Goal: Task Accomplishment & Management: Use online tool/utility

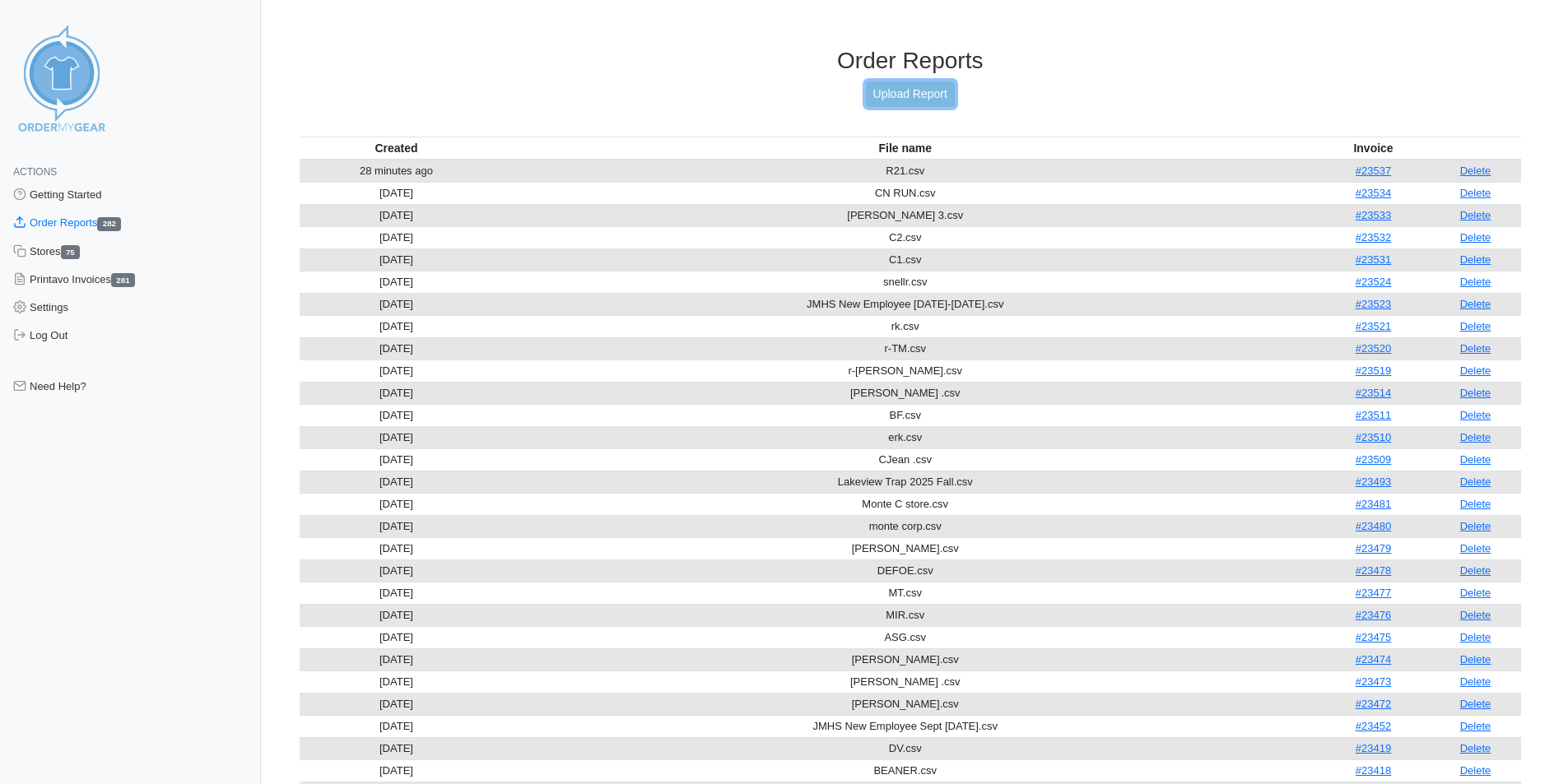
click at [900, 94] on link "Upload Report" at bounding box center [910, 94] width 89 height 25
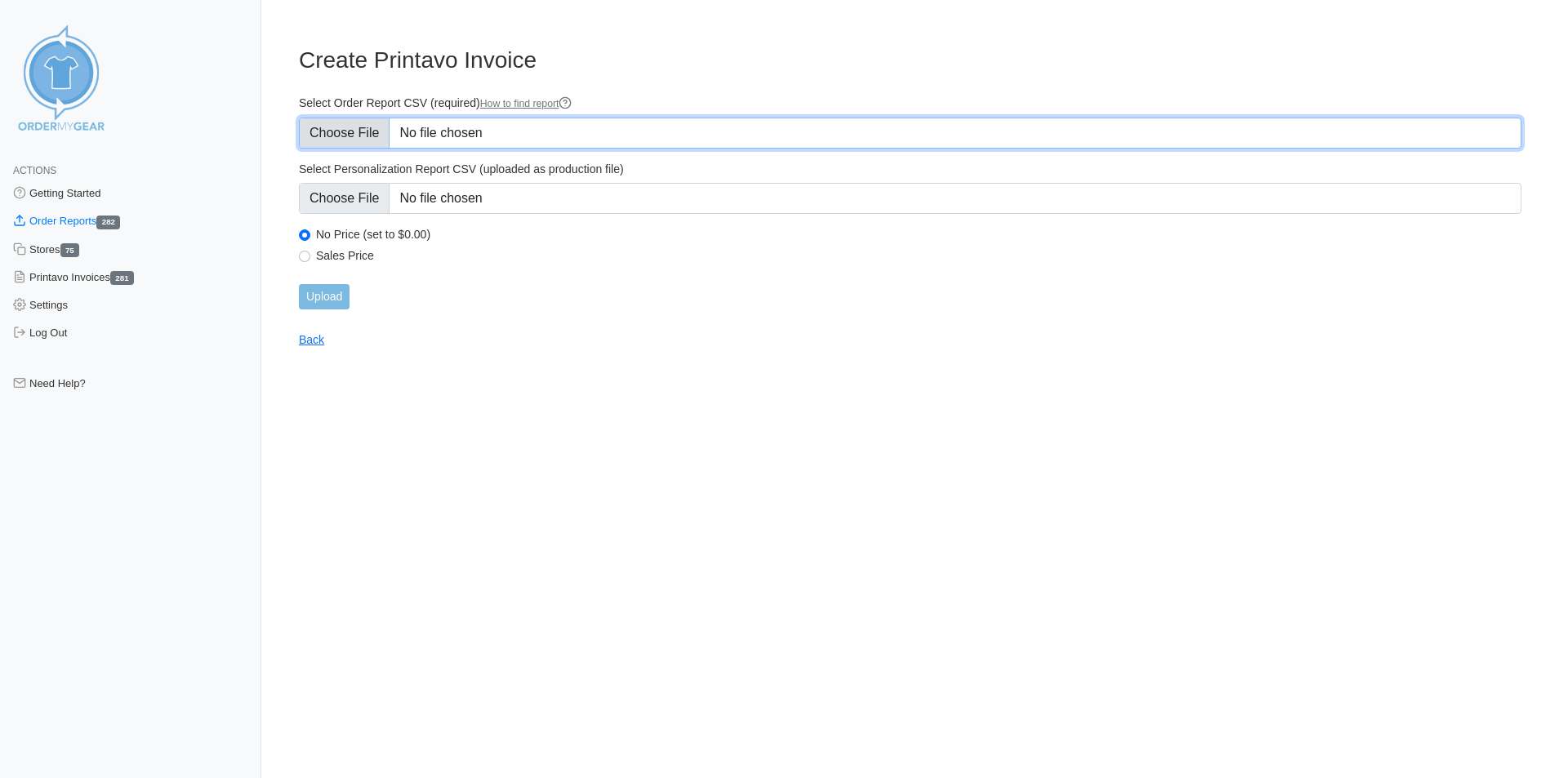
click at [519, 136] on input "Select Order Report CSV (required) How to find report" at bounding box center [910, 133] width 1223 height 31
type input "C:\fakepath\MADISON.csv"
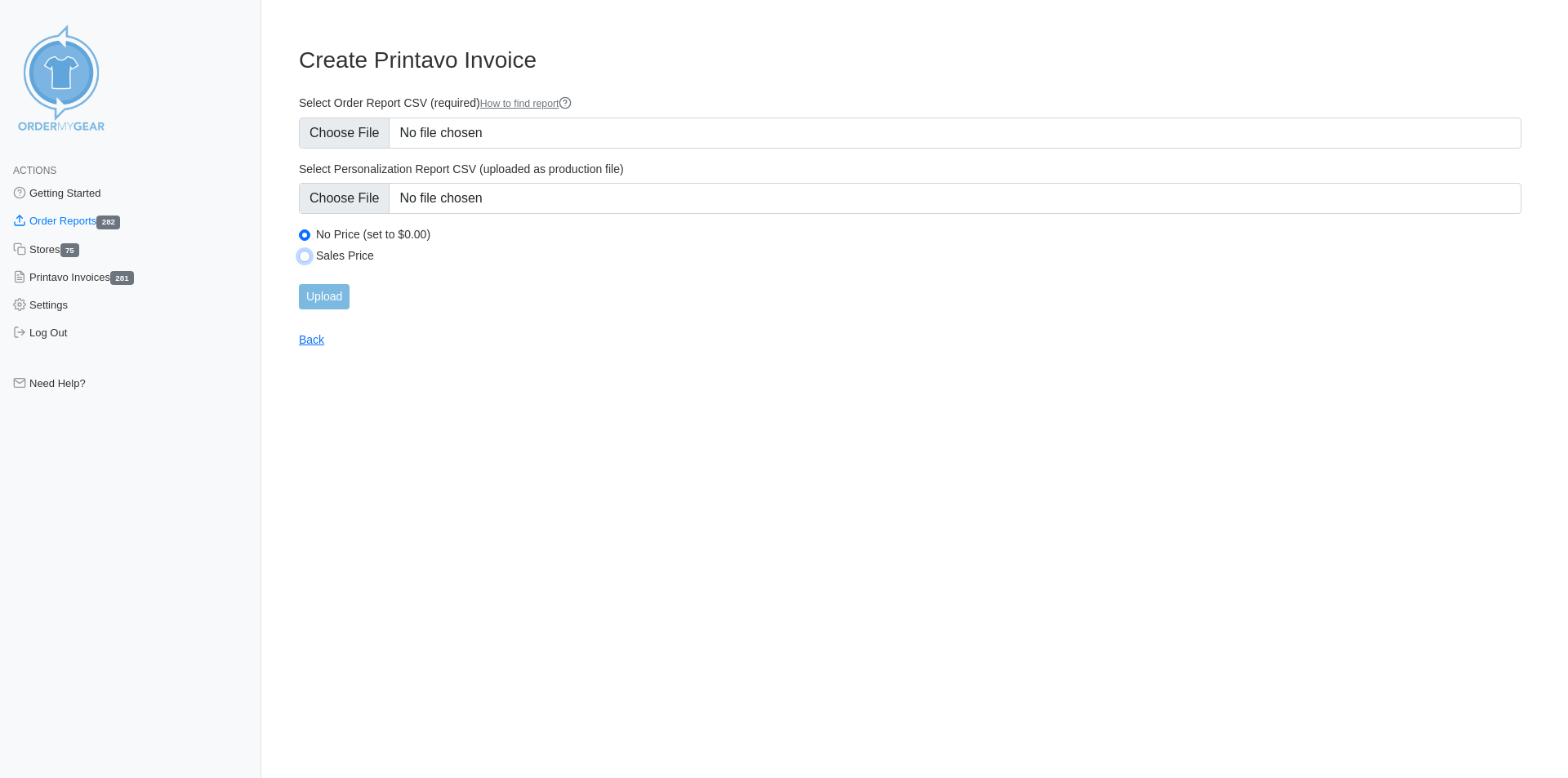
click at [307, 262] on div "Sales Price" at bounding box center [910, 258] width 1223 height 19
click at [305, 257] on input "Sales Price" at bounding box center [305, 257] width 12 height 12
radio input "true"
click at [333, 299] on input "Upload" at bounding box center [324, 296] width 51 height 25
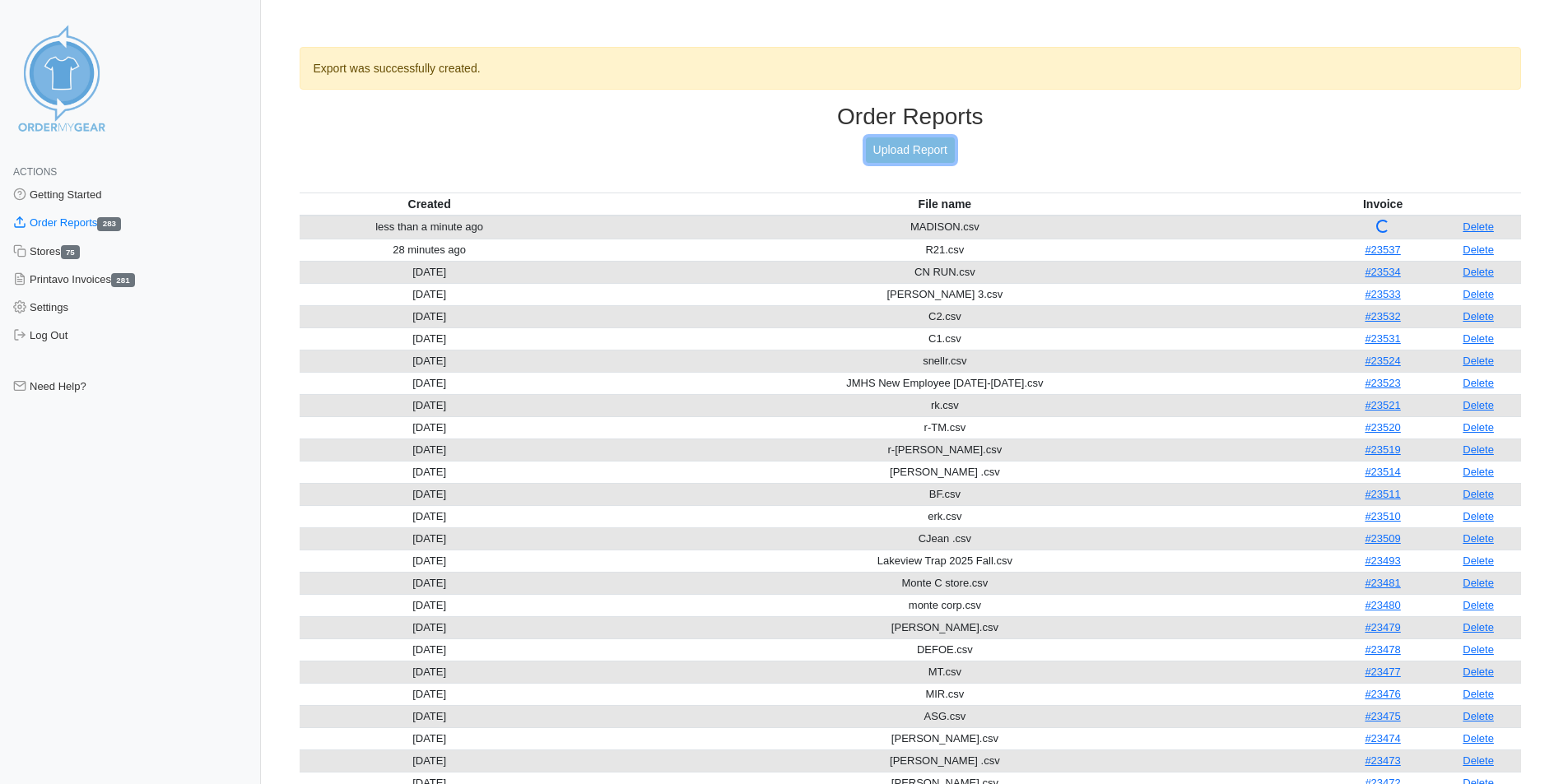
click at [903, 142] on link "Upload Report" at bounding box center [910, 150] width 89 height 25
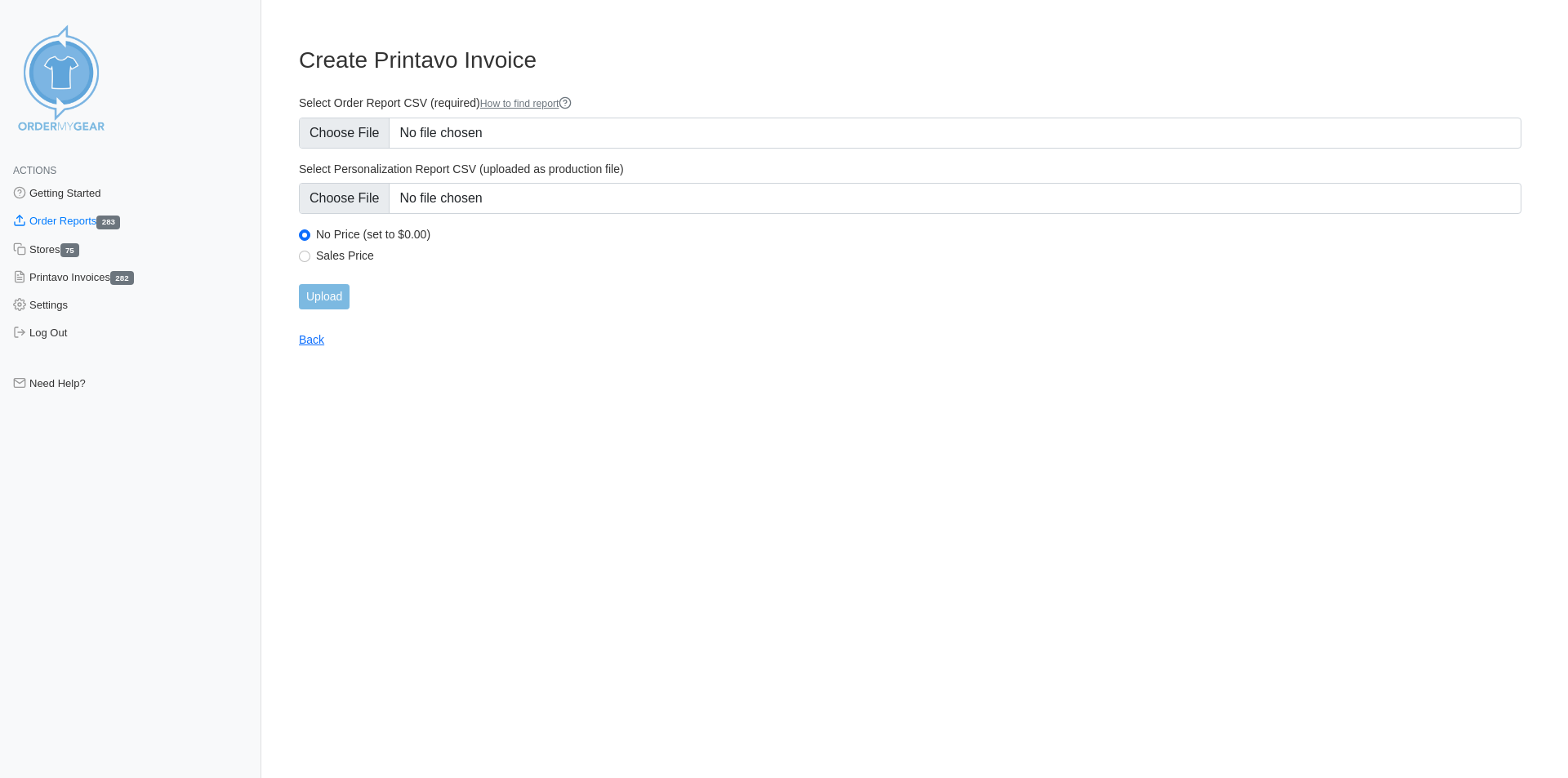
click at [72, 217] on link "Order Reports 283" at bounding box center [131, 221] width 261 height 28
